Goal: Find specific page/section: Find specific page/section

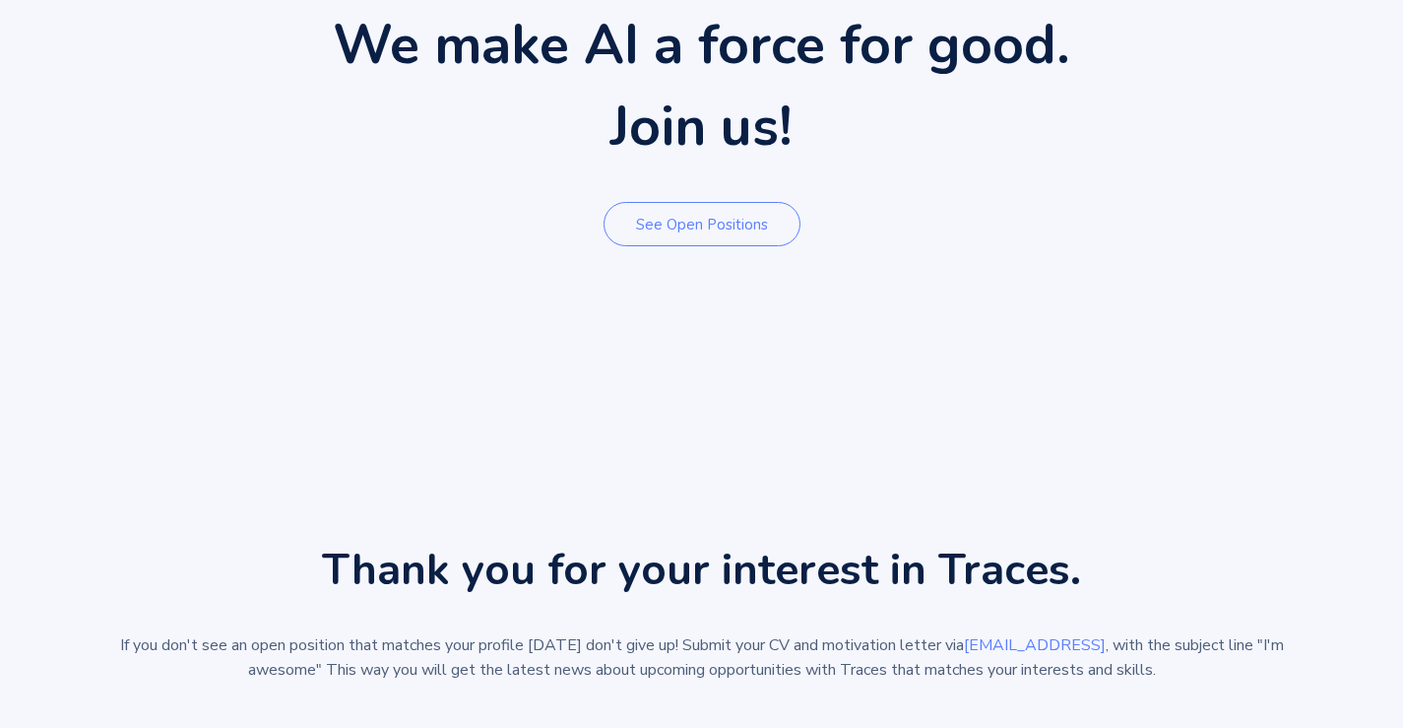
scroll to position [394, 0]
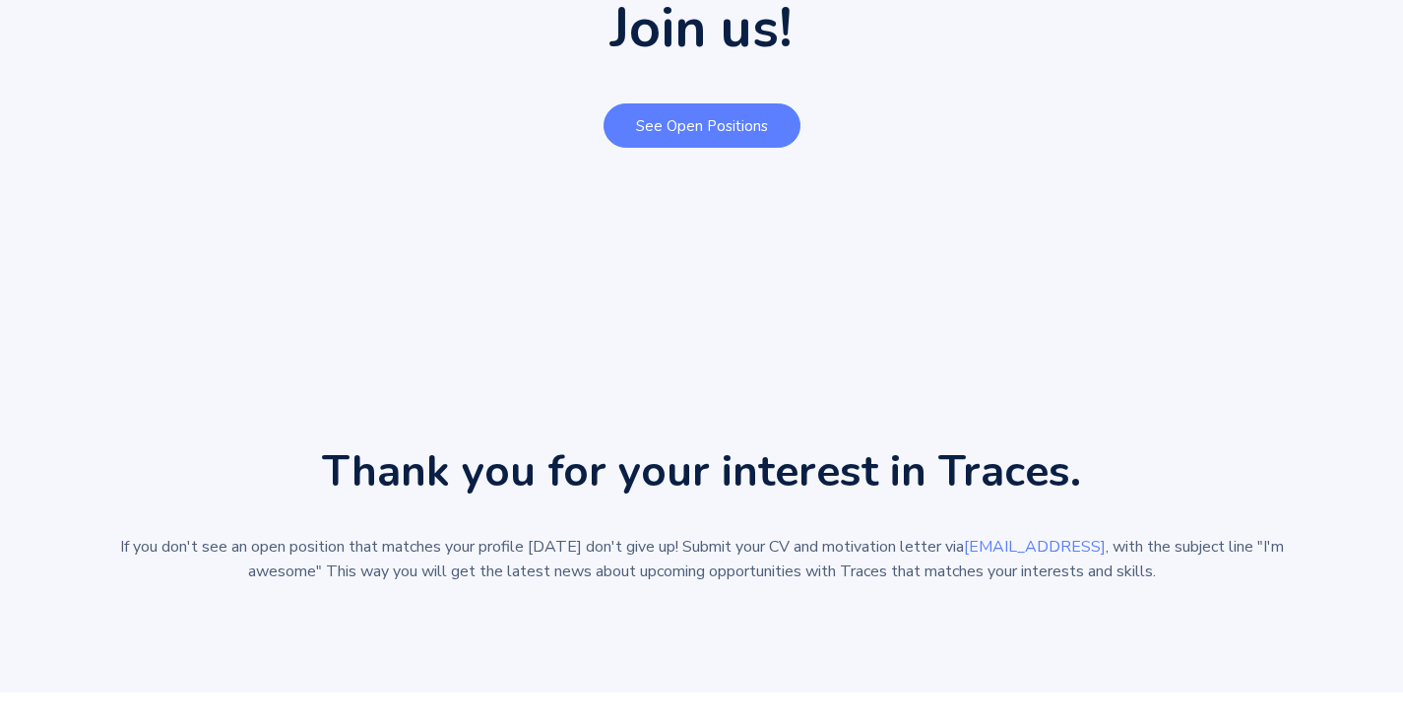
click at [635, 118] on link "See open positions" at bounding box center [701, 125] width 197 height 44
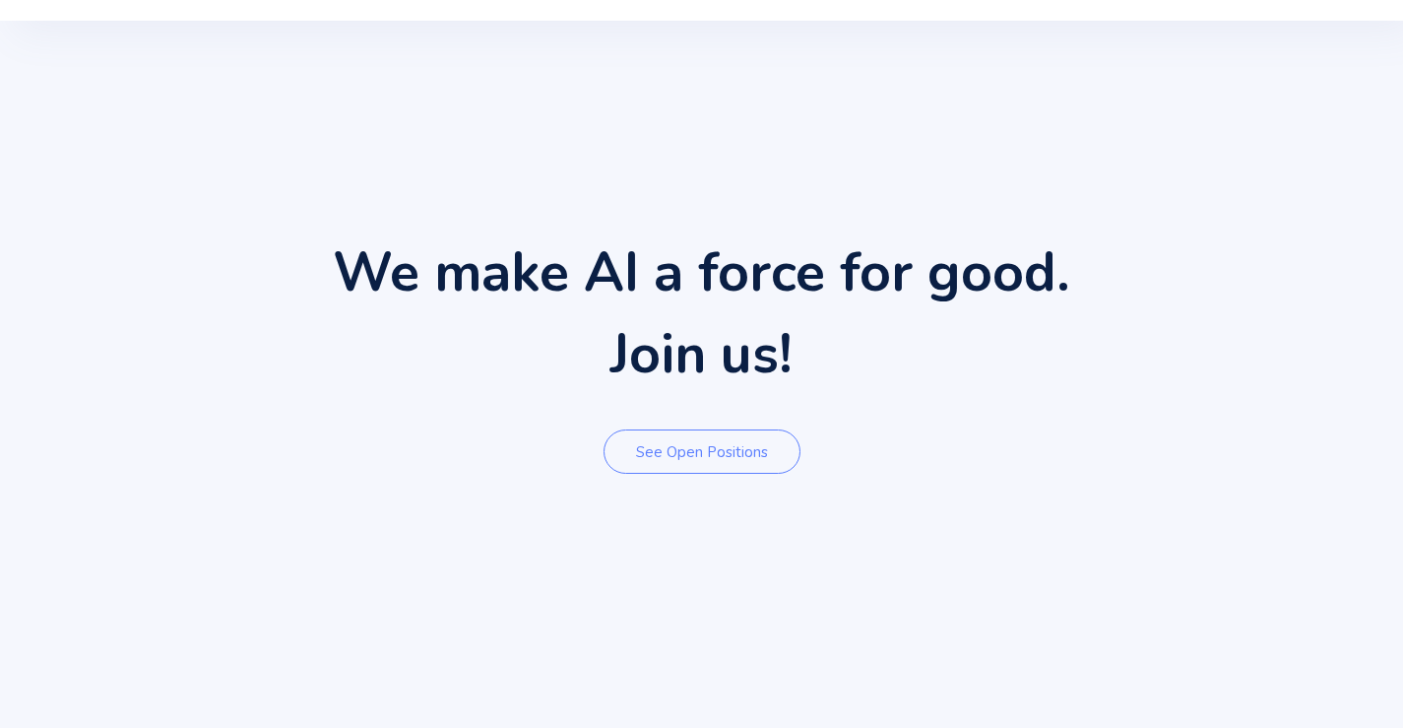
scroll to position [98, 0]
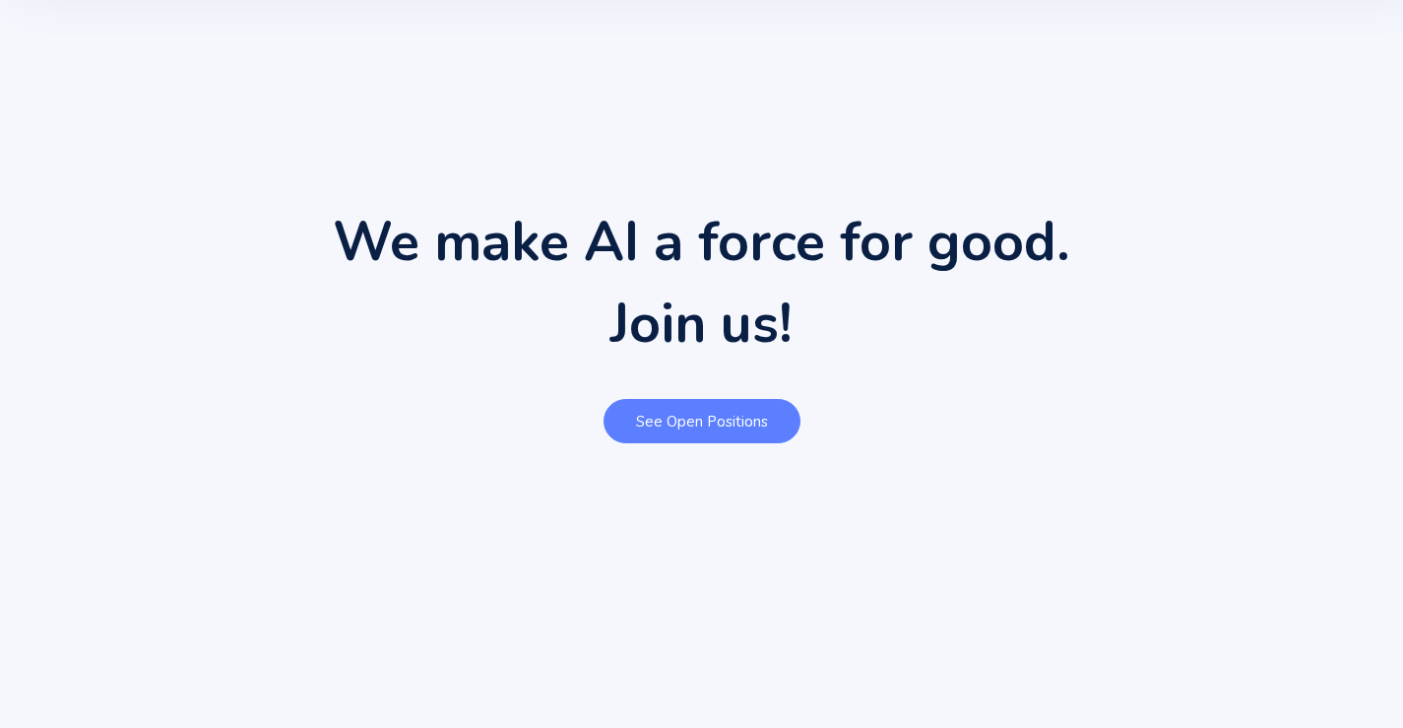
click at [694, 415] on link "See open positions" at bounding box center [701, 421] width 197 height 44
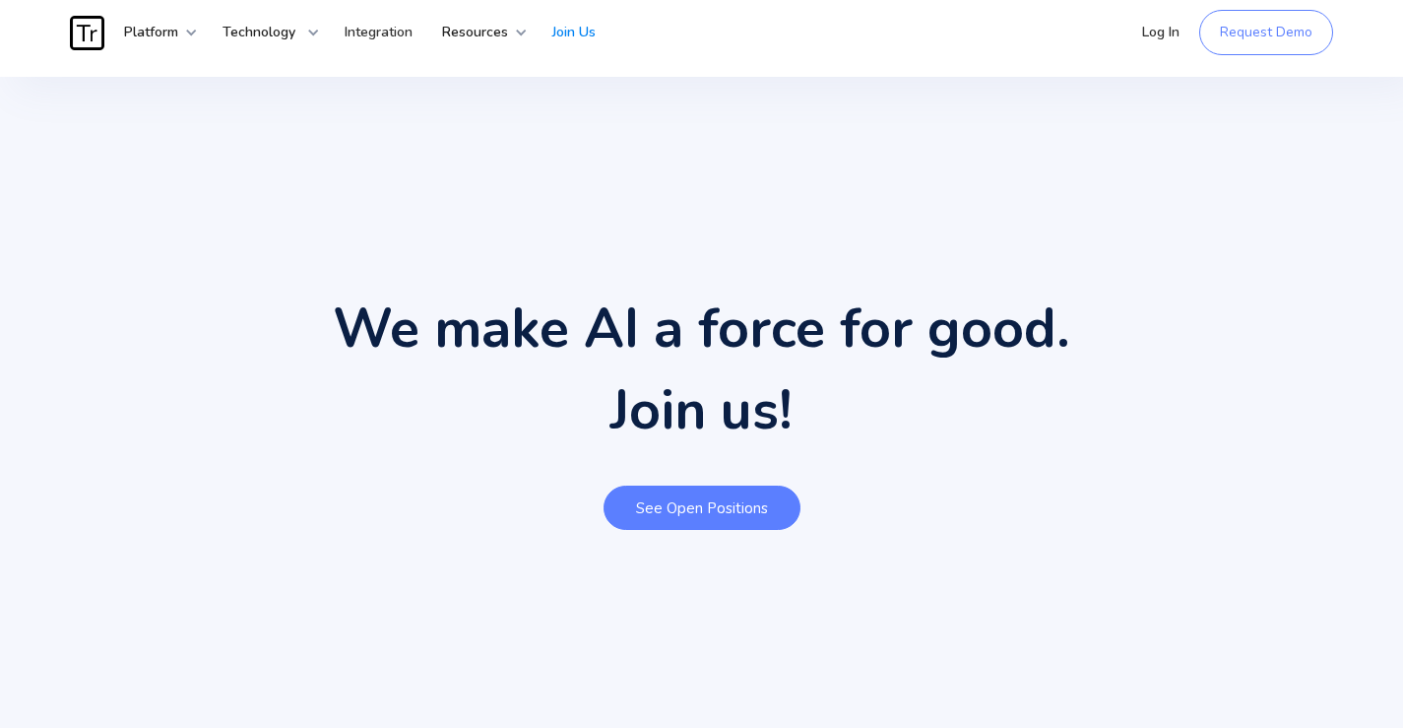
scroll to position [0, 0]
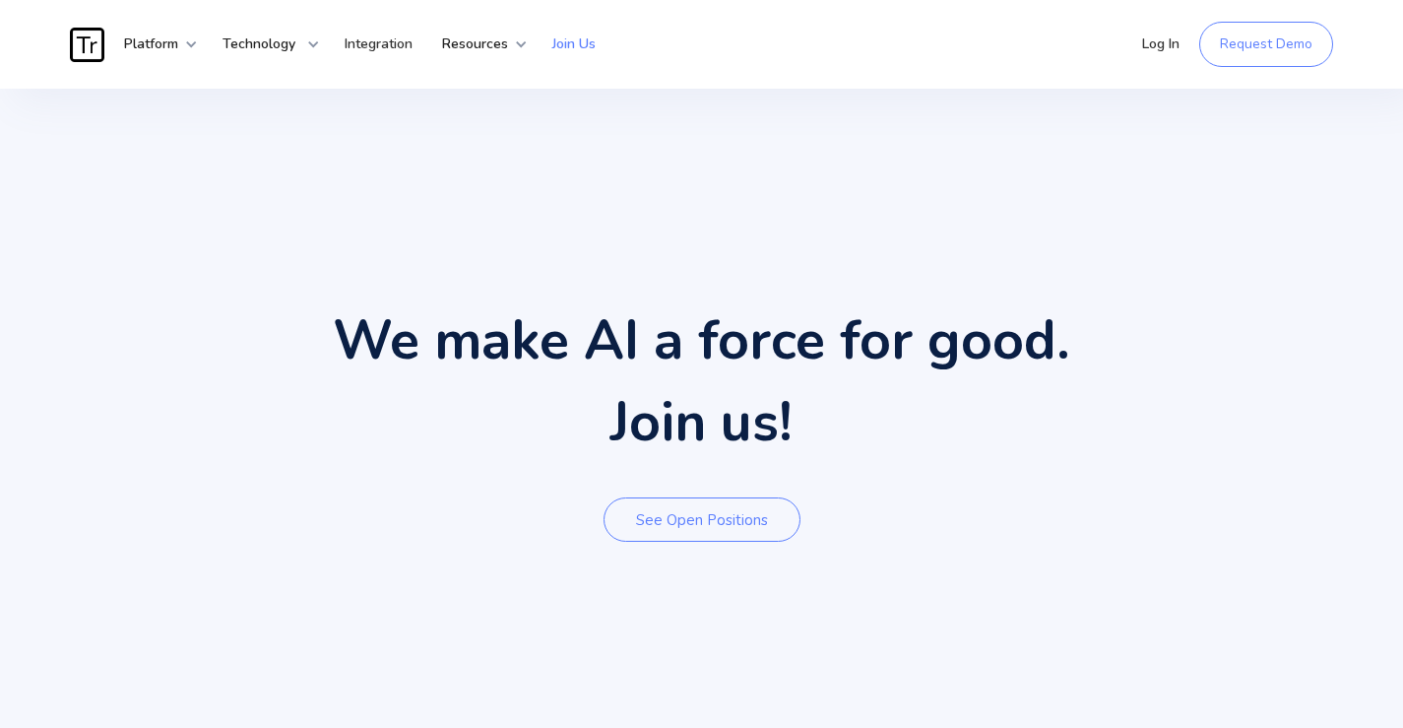
click at [610, 40] on link "Join Us" at bounding box center [574, 44] width 73 height 59
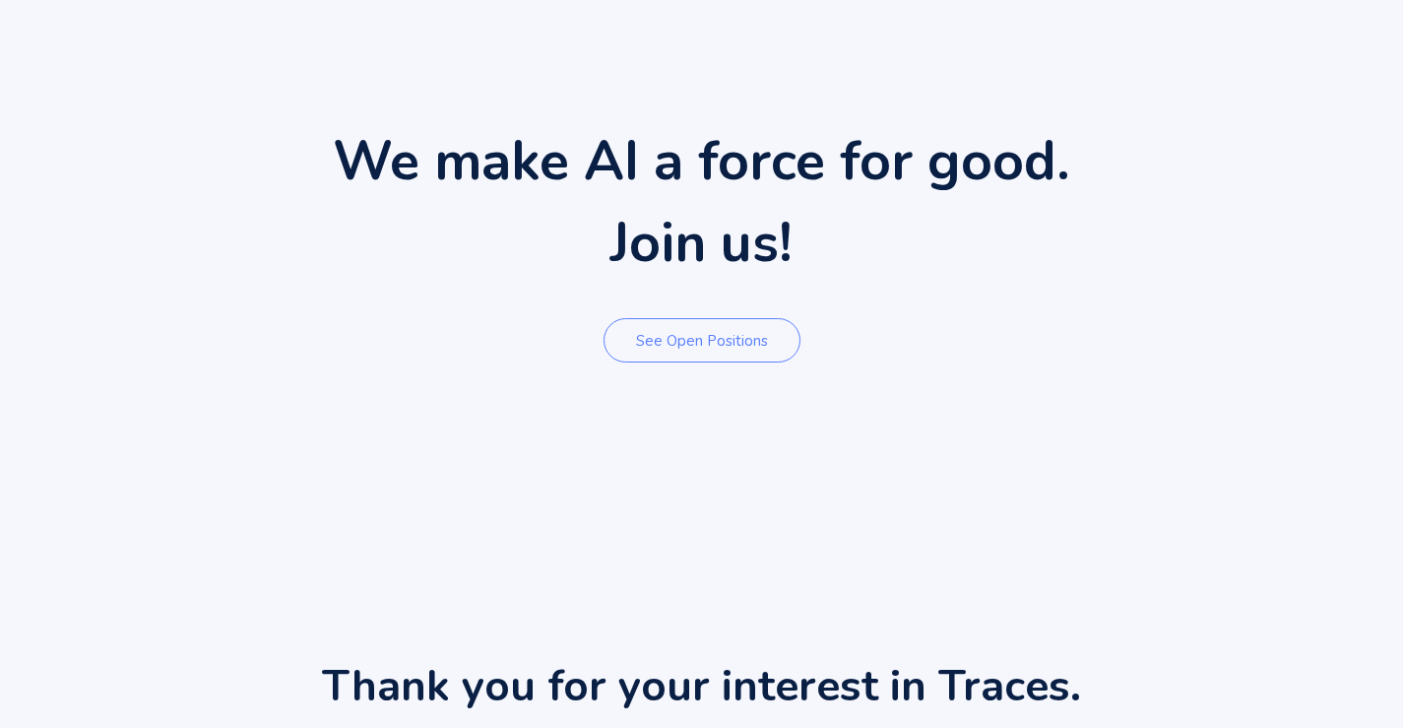
scroll to position [197, 0]
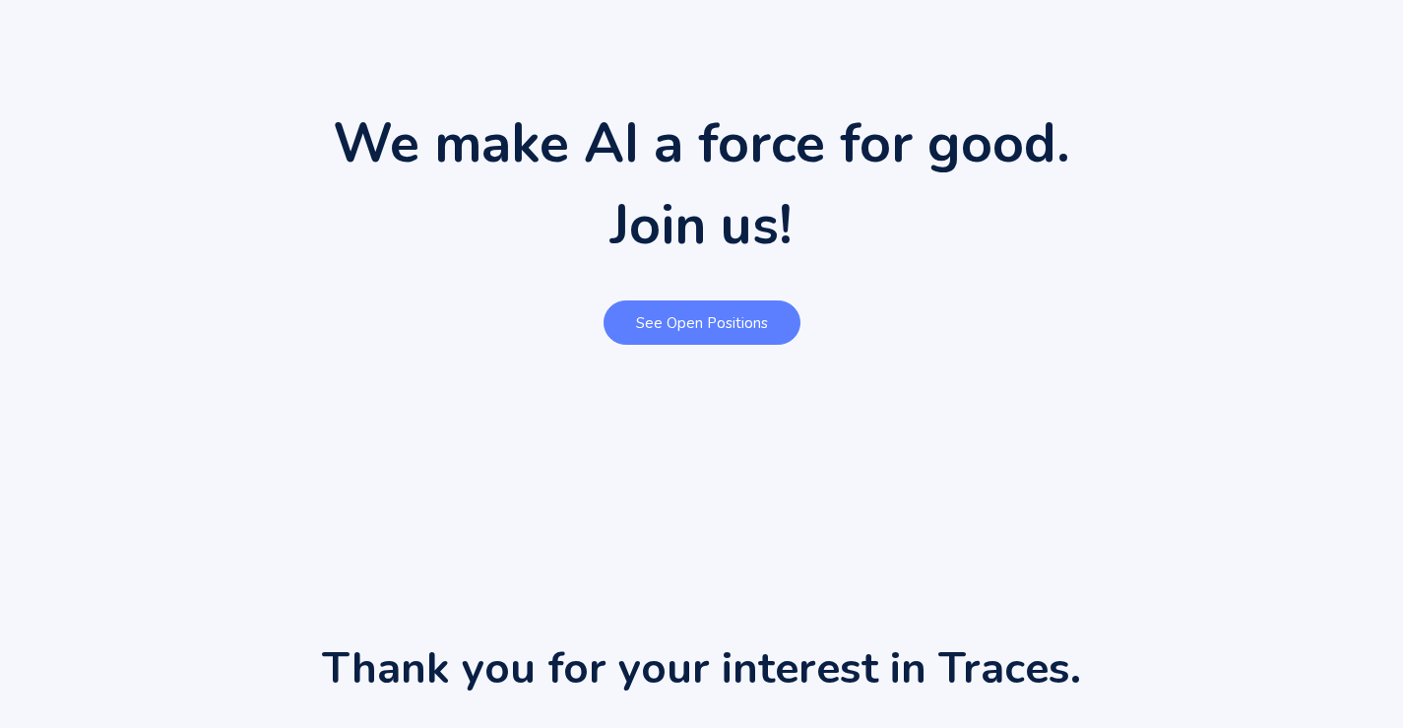
click at [692, 305] on link "See open positions" at bounding box center [701, 322] width 197 height 44
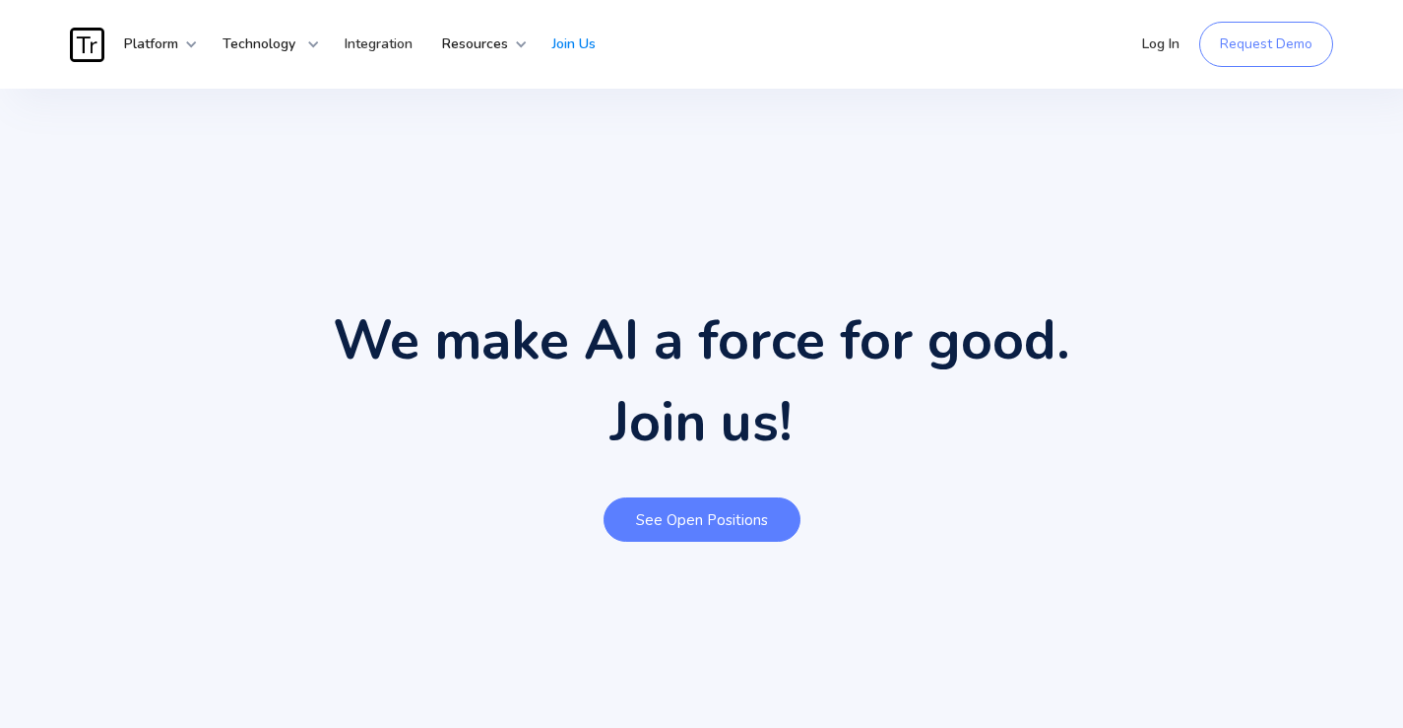
click at [715, 530] on link "See open positions" at bounding box center [701, 519] width 197 height 44
click at [1302, 21] on div "Log In Request Demo Security at Traces Forensic Search False Alarm Custom Order…" at bounding box center [1230, 44] width 206 height 59
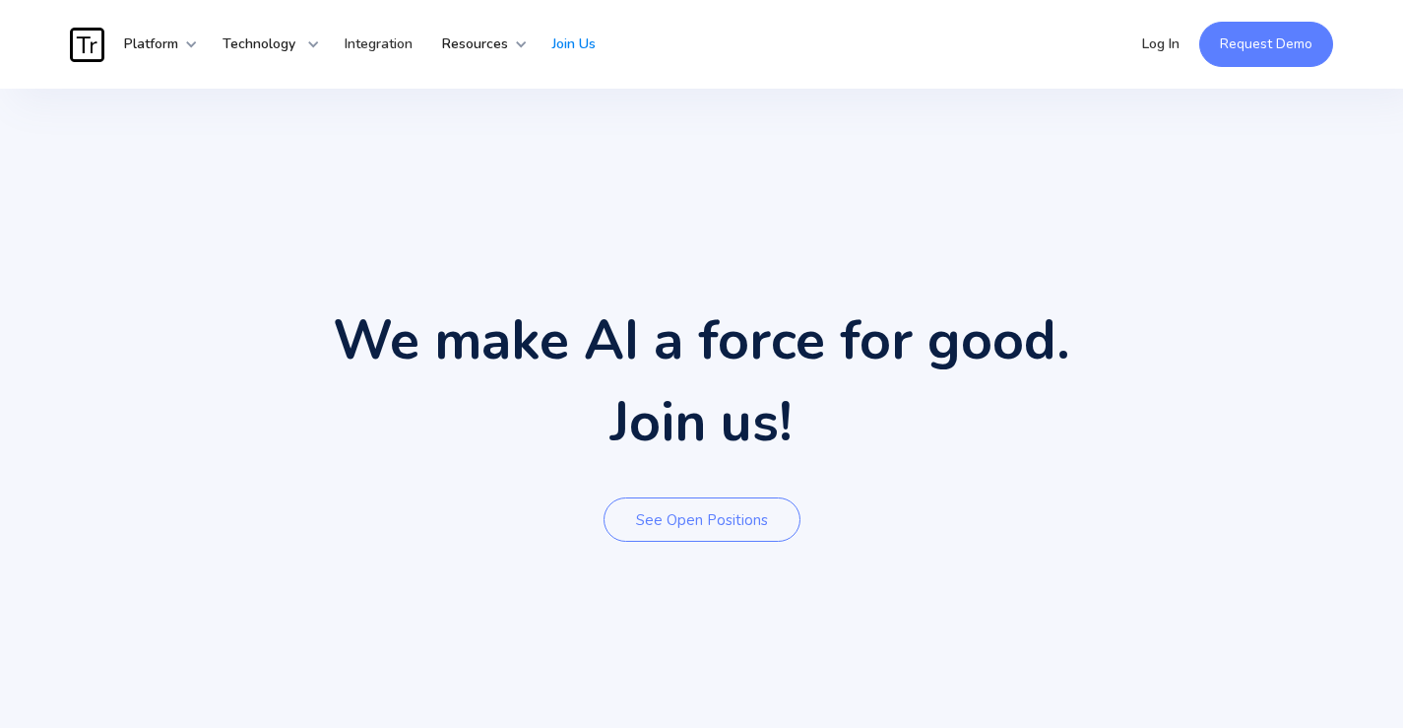
click at [1299, 40] on link "Request Demo" at bounding box center [1266, 44] width 134 height 45
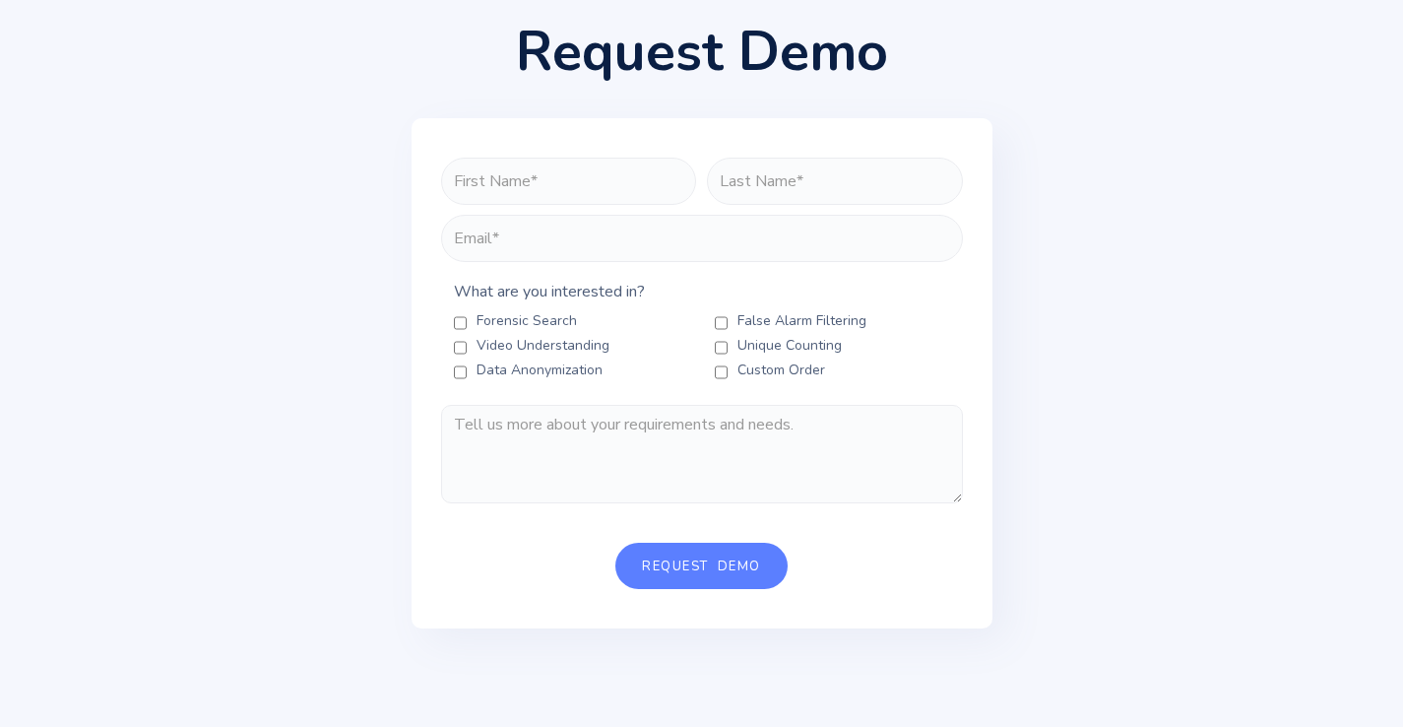
scroll to position [197, 0]
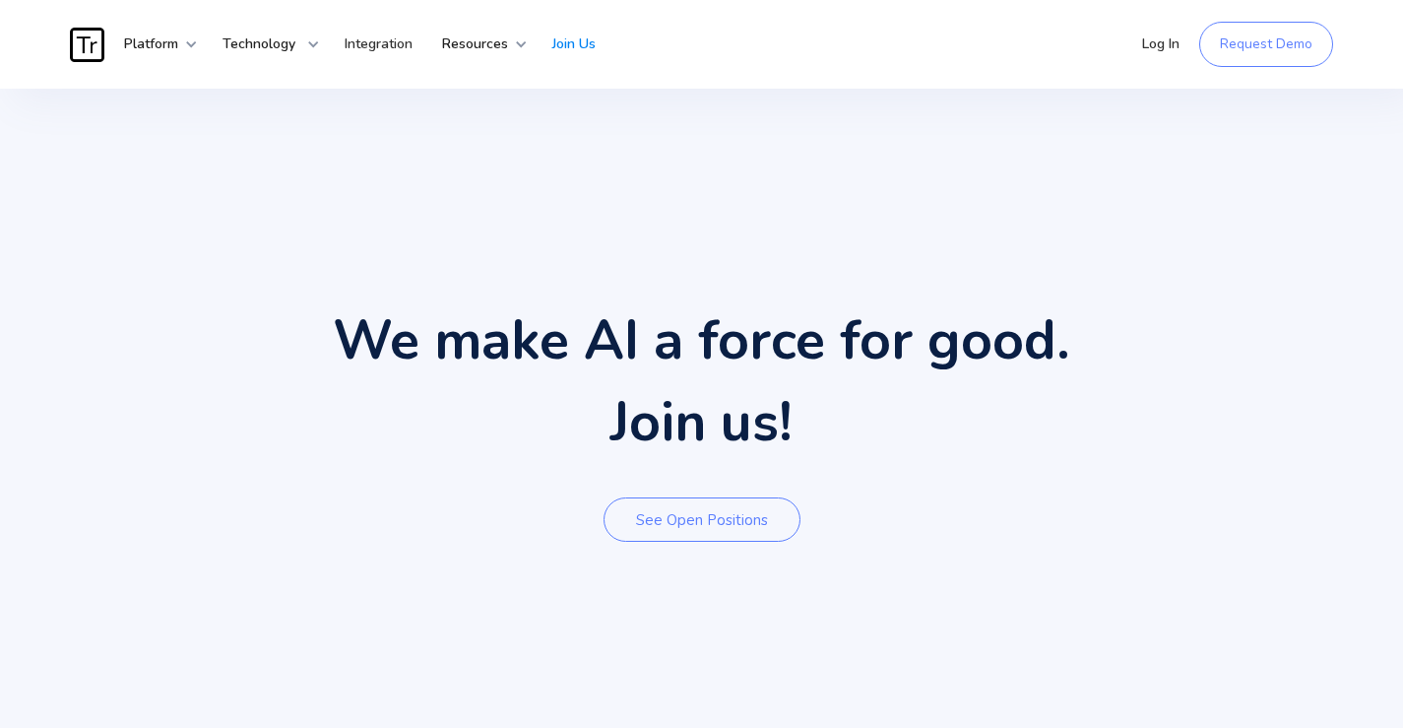
scroll to position [394, 0]
